Goal: Task Accomplishment & Management: Manage account settings

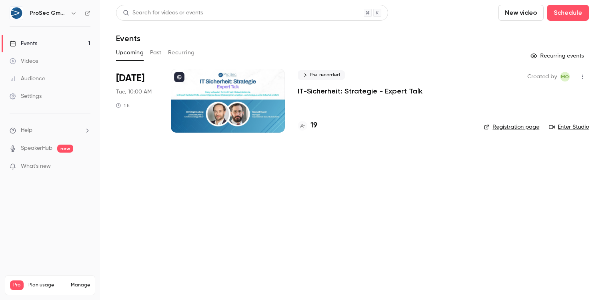
click at [361, 92] on p "IT-Sicherheit: Strategie - Expert Talk" at bounding box center [359, 91] width 125 height 10
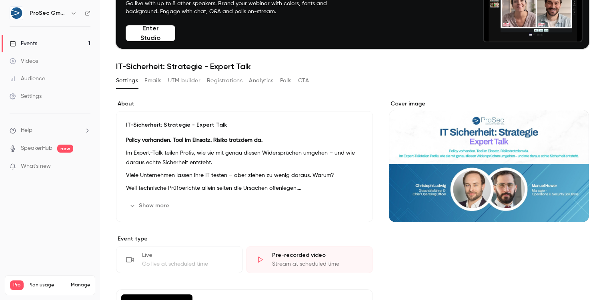
scroll to position [31, 0]
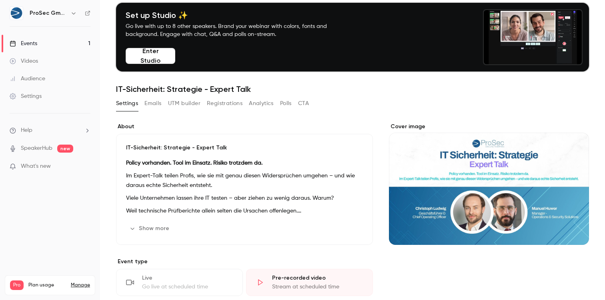
click at [152, 106] on button "Emails" at bounding box center [152, 103] width 17 height 13
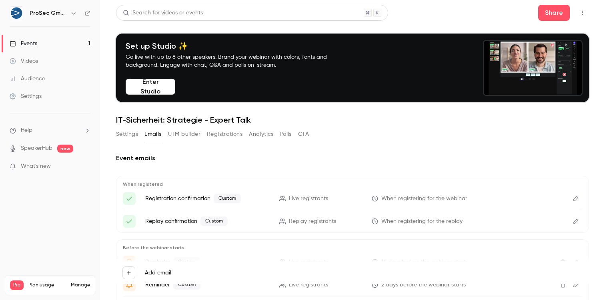
click at [186, 135] on button "UTM builder" at bounding box center [184, 134] width 32 height 13
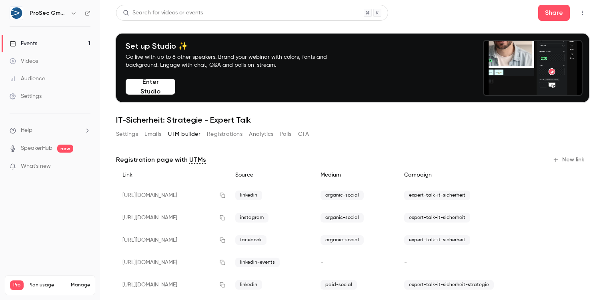
click at [221, 134] on button "Registrations" at bounding box center [225, 134] width 36 height 13
